Goal: Find specific page/section: Find specific page/section

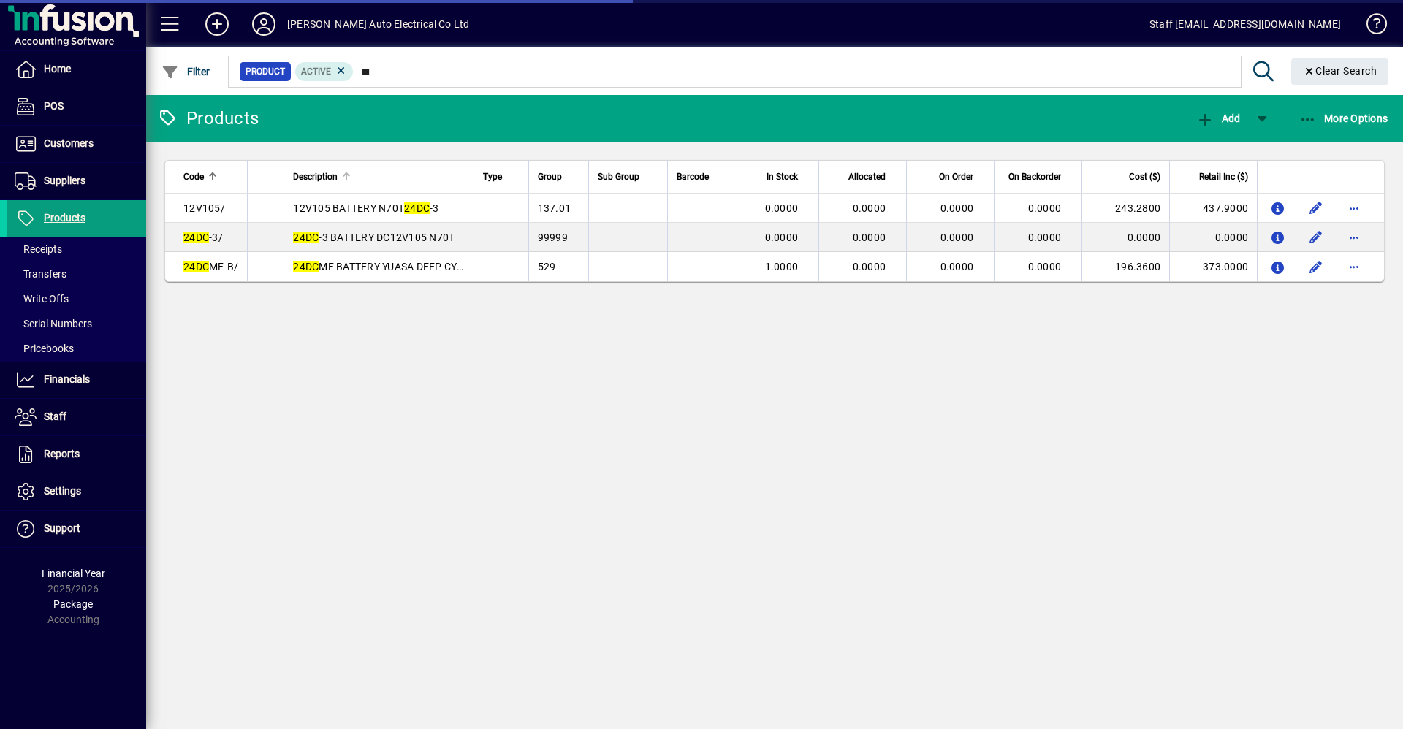
type input "*"
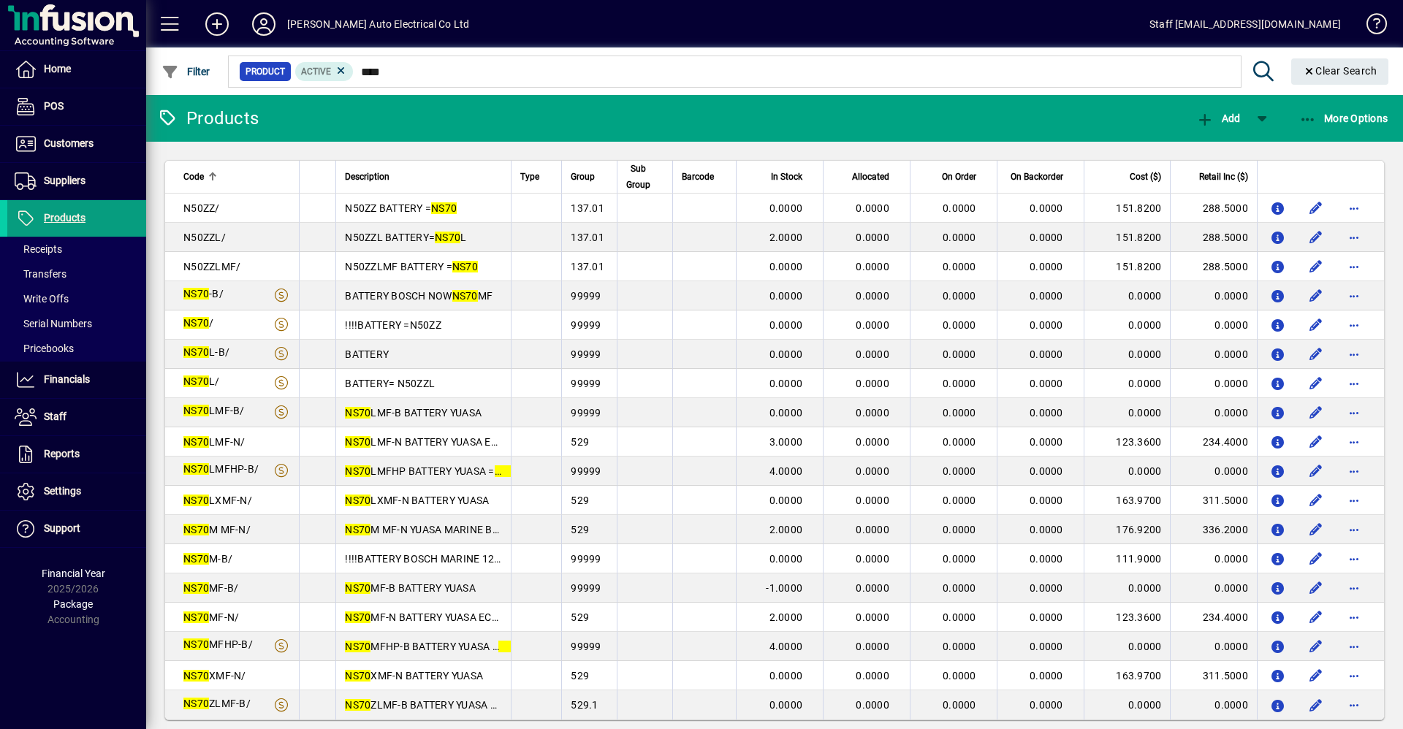
click at [406, 69] on input "****" at bounding box center [791, 71] width 875 height 20
type input "****"
